Goal: Task Accomplishment & Management: Manage account settings

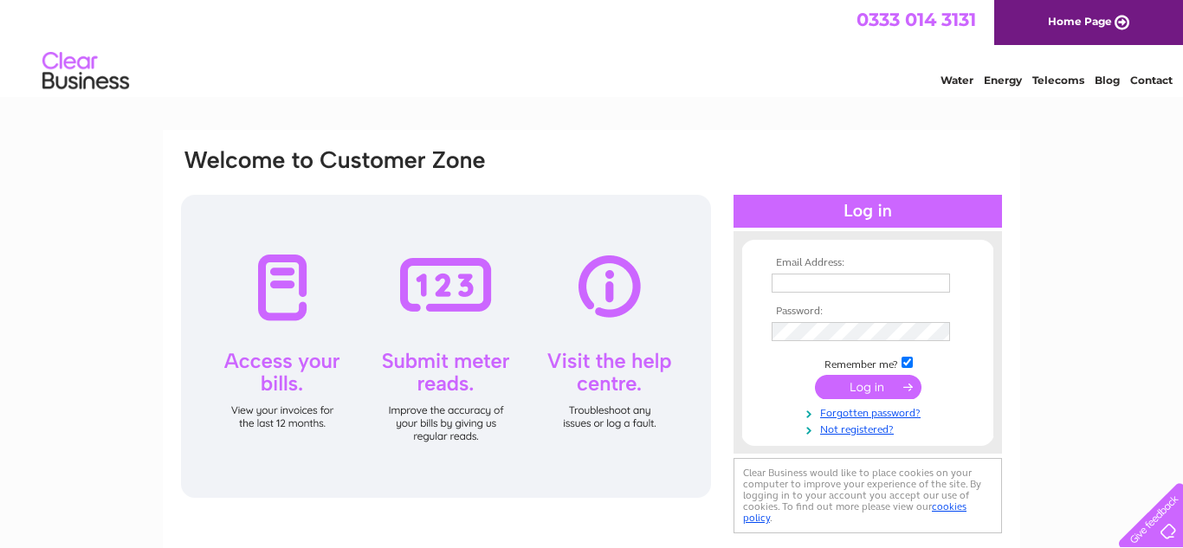
type input "[EMAIL_ADDRESS][DOMAIN_NAME]"
click at [870, 388] on input "submit" at bounding box center [868, 387] width 106 height 24
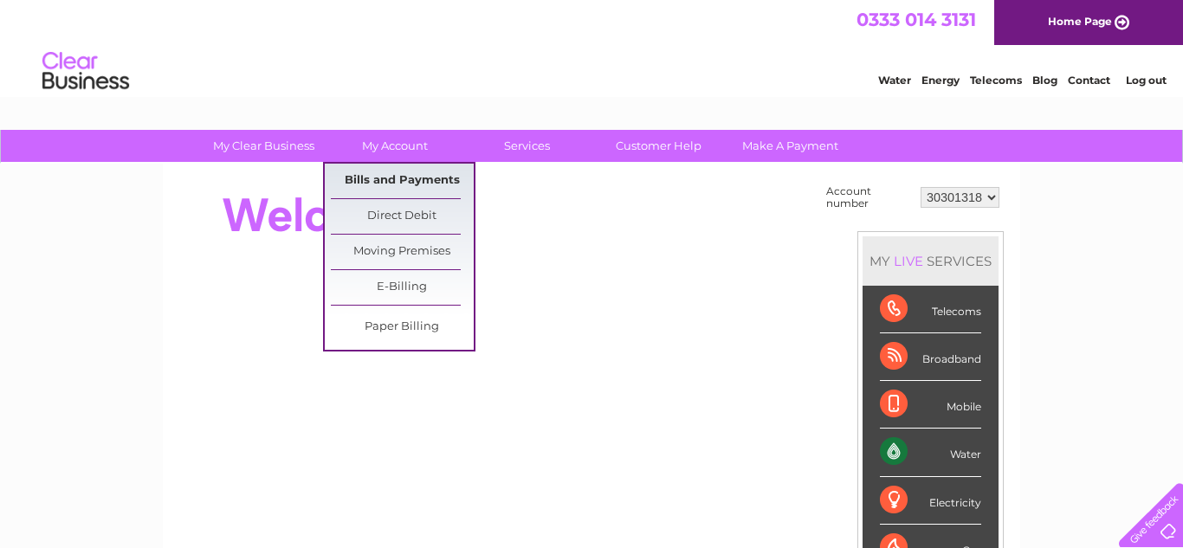
click at [402, 176] on link "Bills and Payments" at bounding box center [402, 181] width 143 height 35
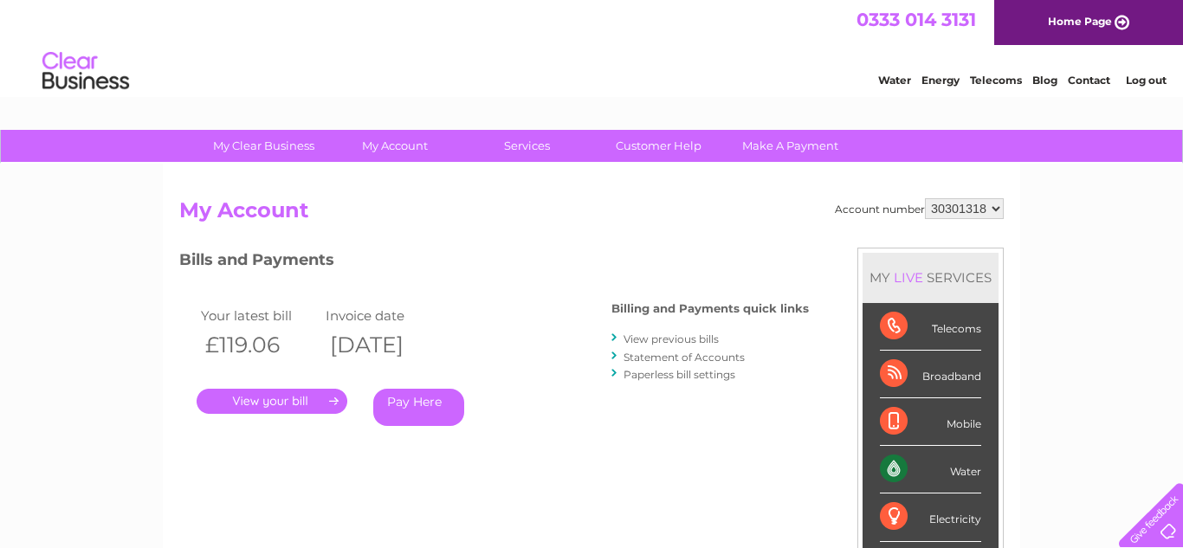
click at [637, 338] on link "View previous bills" at bounding box center [670, 338] width 95 height 13
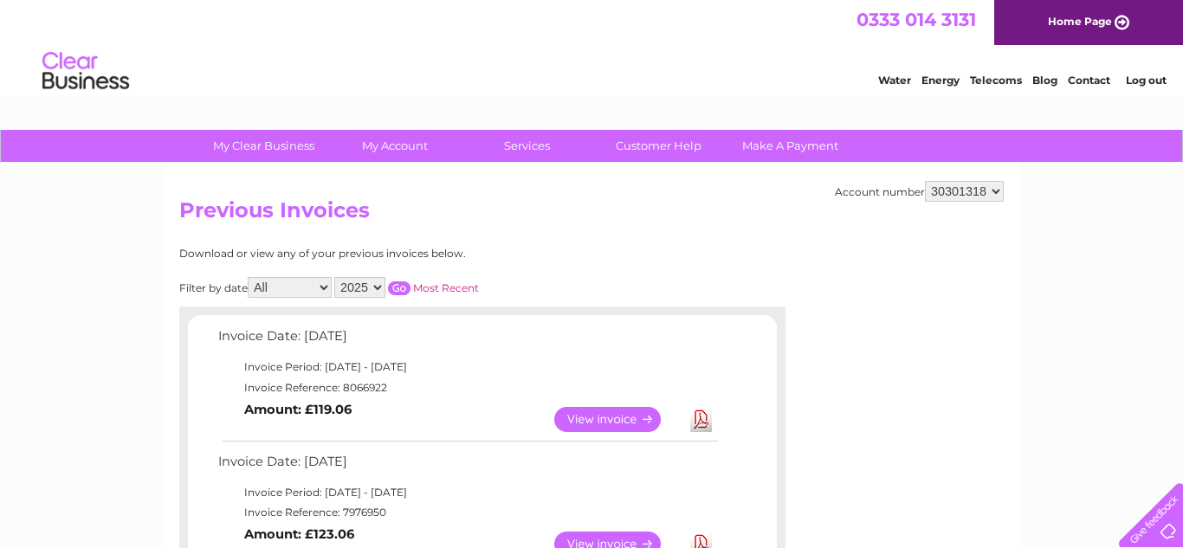
click at [570, 419] on link "View" at bounding box center [617, 419] width 127 height 25
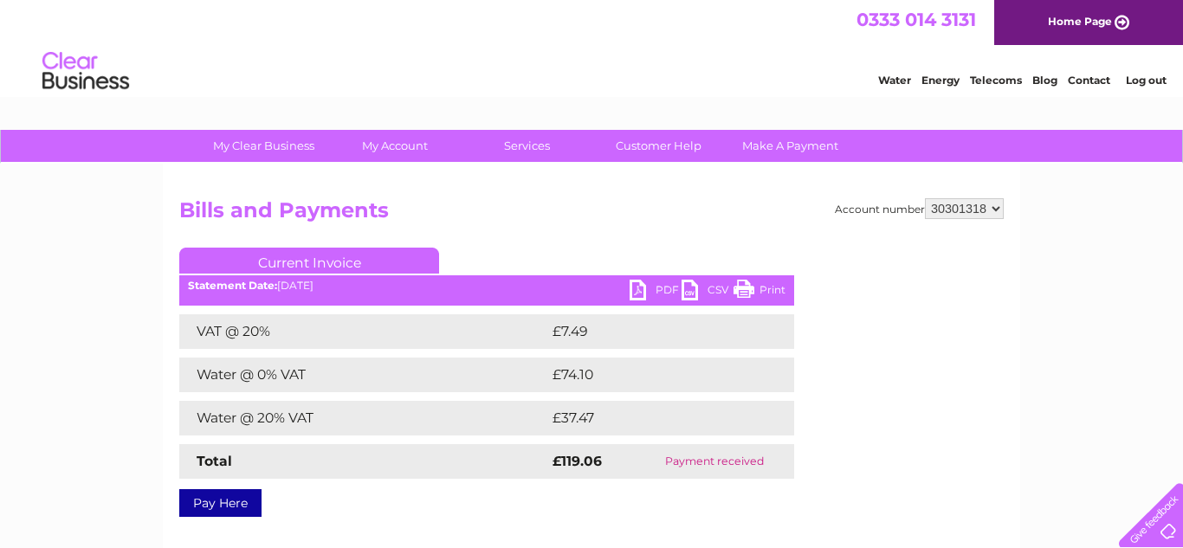
click at [648, 289] on link "PDF" at bounding box center [655, 292] width 52 height 25
